Goal: Information Seeking & Learning: Learn about a topic

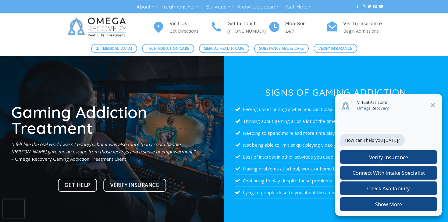
scroll to position [11, 0]
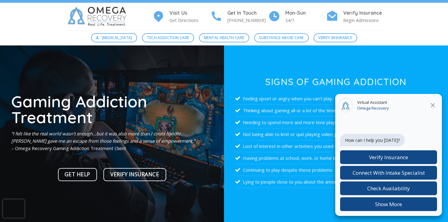
click at [434, 102] on icon "Close" at bounding box center [433, 105] width 7 height 7
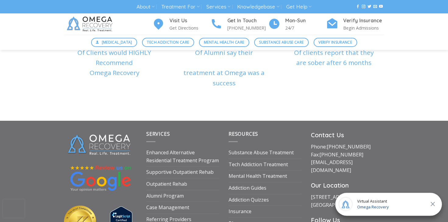
scroll to position [2299, 0]
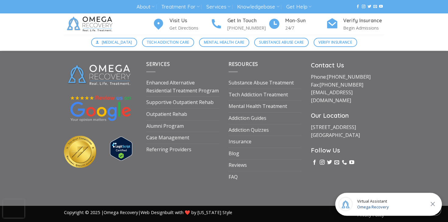
click at [435, 203] on icon "Close" at bounding box center [433, 204] width 4 height 4
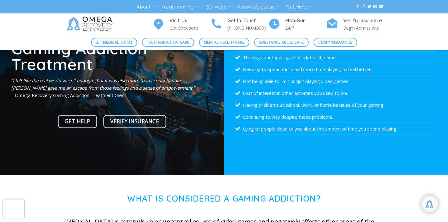
scroll to position [0, 0]
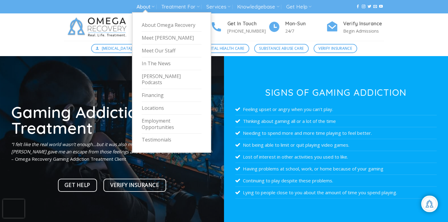
click at [139, 4] on link "About" at bounding box center [146, 6] width 18 height 11
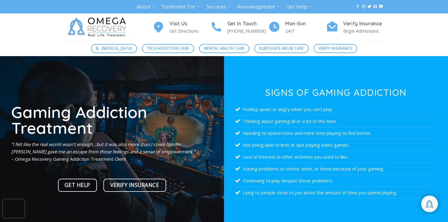
click at [94, 66] on div at bounding box center [112, 147] width 224 height 183
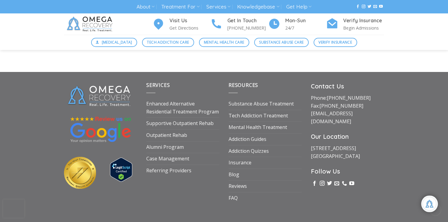
scroll to position [2279, 0]
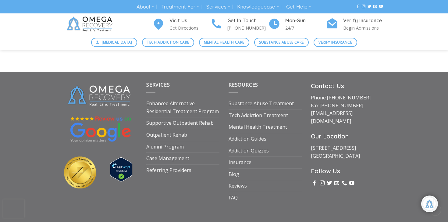
click at [122, 171] on img at bounding box center [121, 169] width 22 height 24
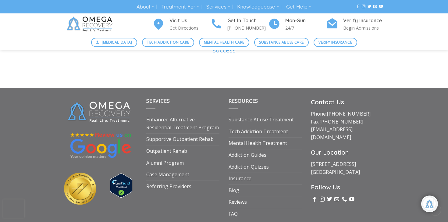
scroll to position [2299, 0]
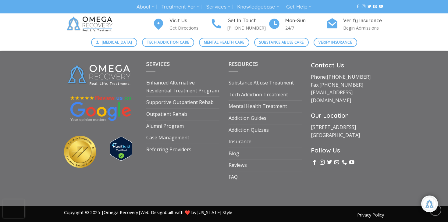
click at [90, 210] on span "Copyright © 2025 | Omega Recovery | Web Design built with ❤️ by [US_STATE] Style" at bounding box center [148, 213] width 168 height 6
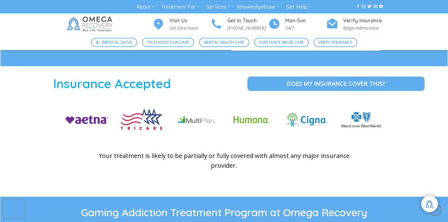
scroll to position [898, 0]
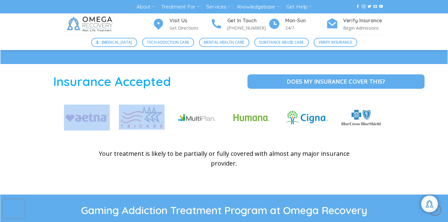
drag, startPoint x: 62, startPoint y: 121, endPoint x: 176, endPoint y: 131, distance: 114.3
click at [176, 132] on div at bounding box center [223, 122] width 329 height 35
click at [176, 130] on img at bounding box center [197, 118] width 46 height 26
click at [164, 130] on img at bounding box center [142, 117] width 46 height 25
click at [176, 130] on img at bounding box center [197, 118] width 46 height 26
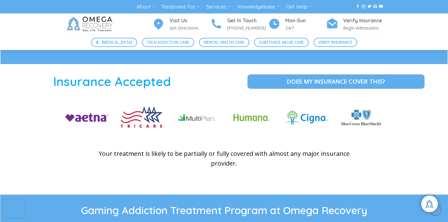
click at [165, 121] on figure at bounding box center [141, 122] width 55 height 35
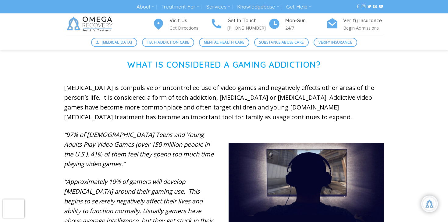
scroll to position [198, 0]
